Goal: Information Seeking & Learning: Learn about a topic

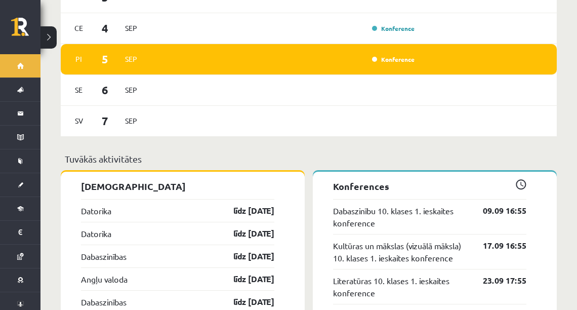
scroll to position [689, 0]
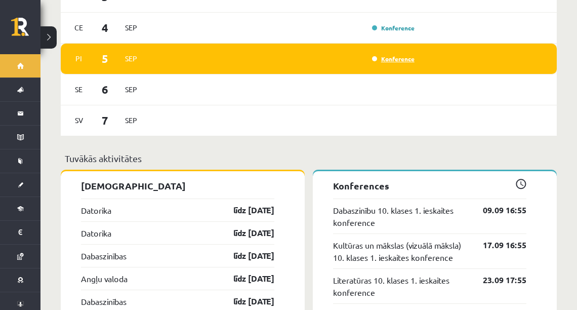
click at [393, 55] on link "Konference" at bounding box center [393, 59] width 43 height 8
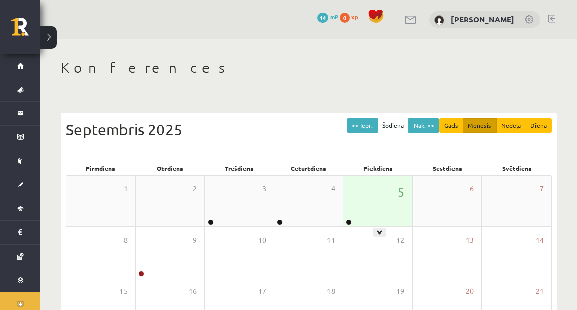
click at [352, 222] on div at bounding box center [348, 222] width 10 height 7
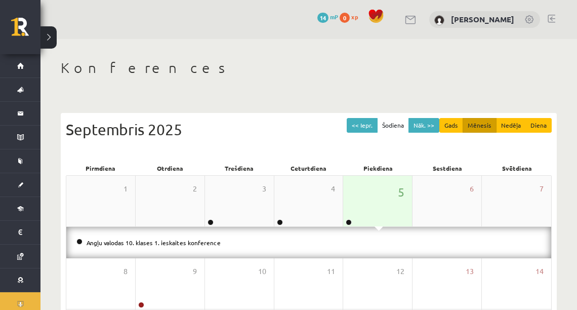
click at [350, 221] on link at bounding box center [349, 222] width 6 height 6
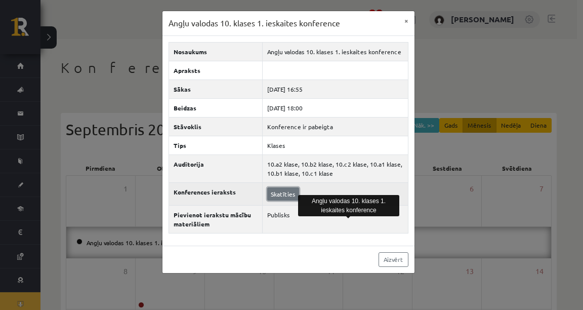
click at [284, 195] on link "Skatīties" at bounding box center [283, 193] width 32 height 13
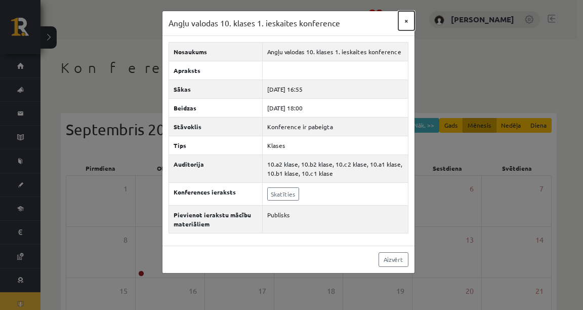
click at [405, 23] on button "×" at bounding box center [407, 20] width 16 height 19
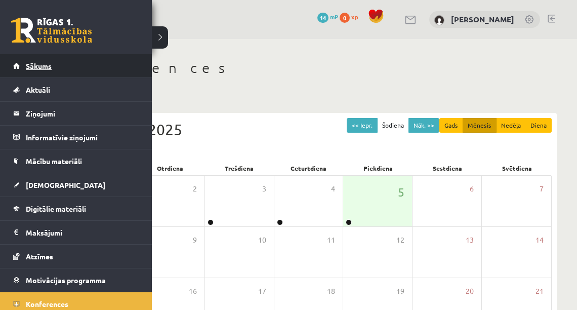
click at [59, 67] on link "Sākums" at bounding box center [76, 65] width 126 height 23
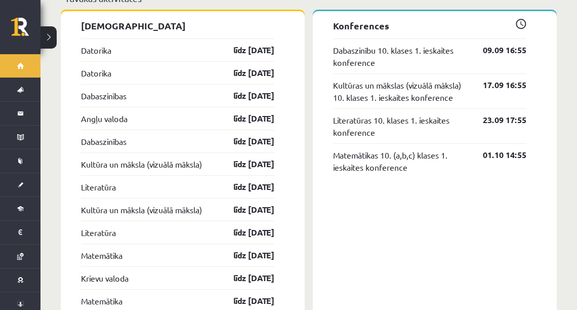
scroll to position [851, 0]
